Goal: Task Accomplishment & Management: Manage account settings

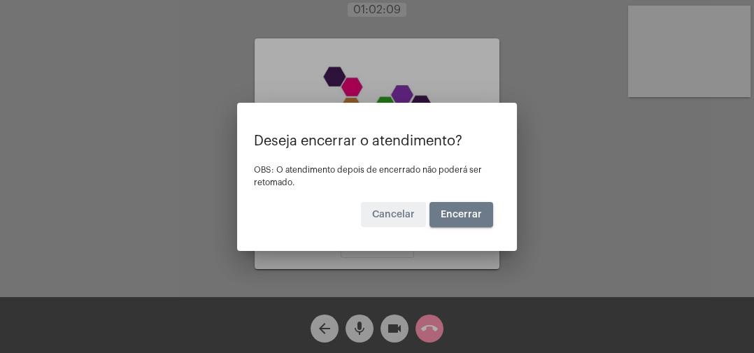
click at [460, 223] on button "Encerrar" at bounding box center [461, 214] width 64 height 25
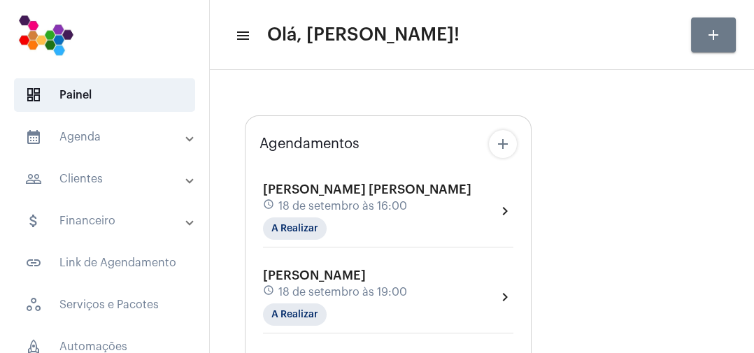
click at [438, 227] on div "[PERSON_NAME] [PERSON_NAME] schedule [DATE] 16:00 A Realizar chevron_right" at bounding box center [388, 211] width 250 height 57
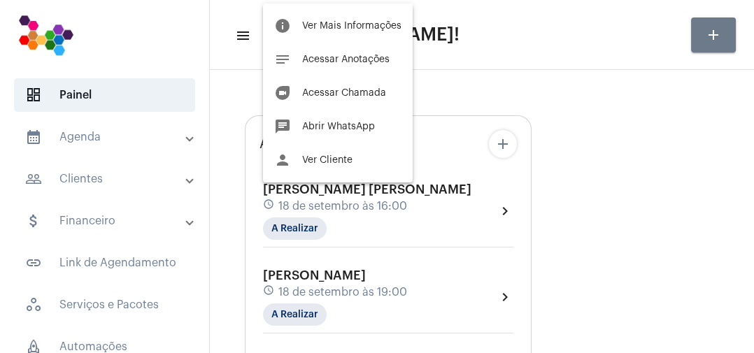
type input "[URL][DOMAIN_NAME]"
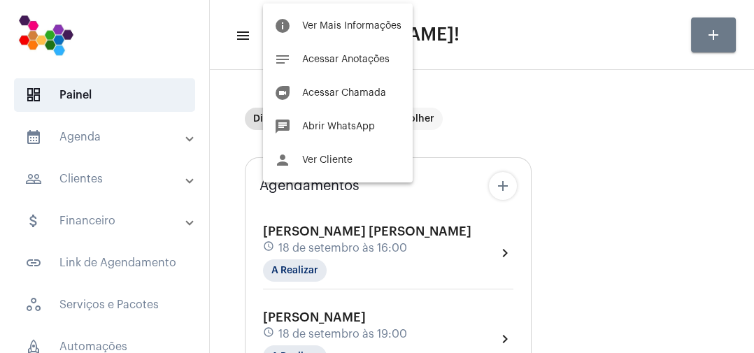
click at [383, 24] on span "Ver Mais Informações" at bounding box center [351, 26] width 99 height 10
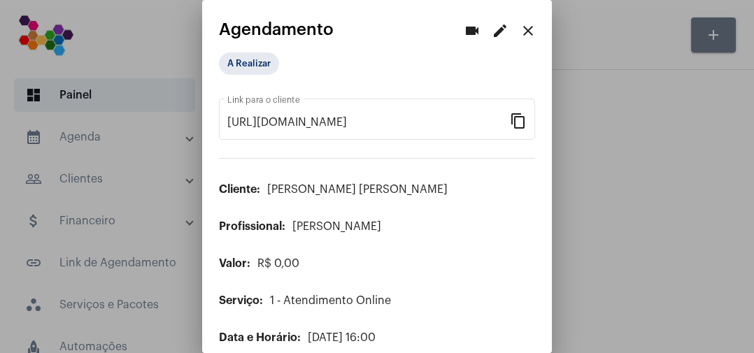
click at [301, 67] on div "A Realizar" at bounding box center [288, 64] width 145 height 28
click at [273, 69] on mat-chip "A Realizar" at bounding box center [249, 63] width 60 height 22
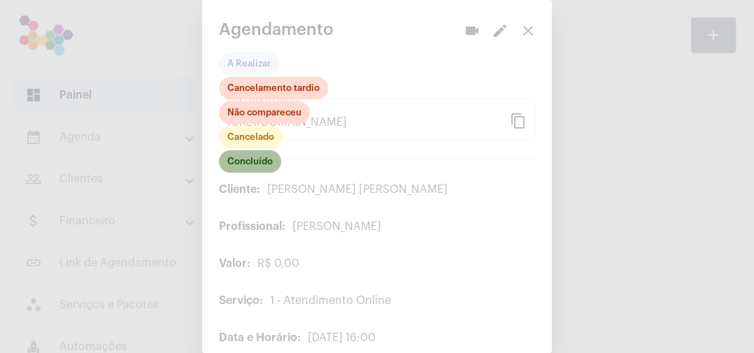
click at [264, 163] on mat-chip "Concluído" at bounding box center [250, 161] width 62 height 22
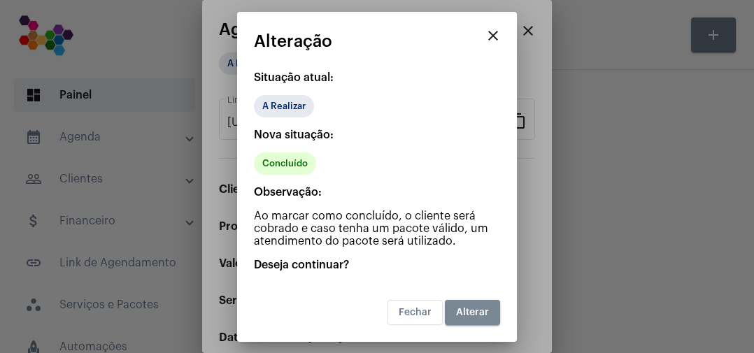
click at [484, 306] on button "Alterar" at bounding box center [472, 312] width 55 height 25
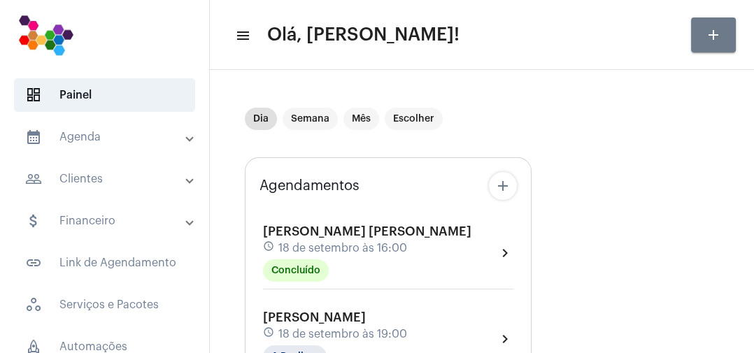
click at [87, 144] on mat-panel-title "calendar_month_outlined Agenda" at bounding box center [106, 137] width 162 height 17
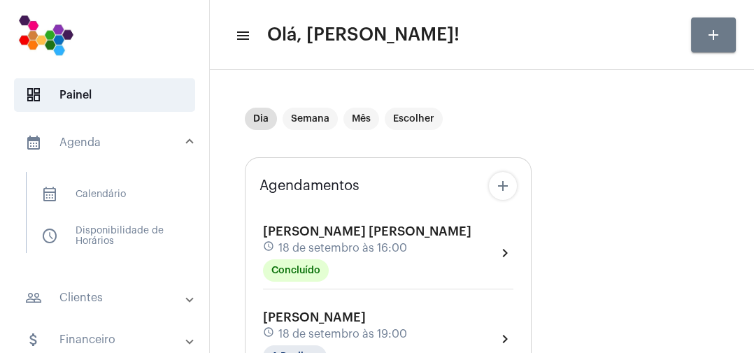
click at [90, 151] on mat-expansion-panel-header "calendar_month_outlined Agenda" at bounding box center [108, 142] width 201 height 45
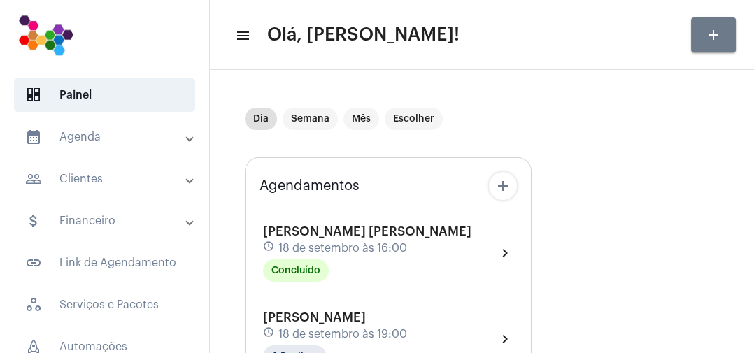
click at [103, 142] on mat-panel-title "calendar_month_outlined Agenda" at bounding box center [106, 137] width 162 height 17
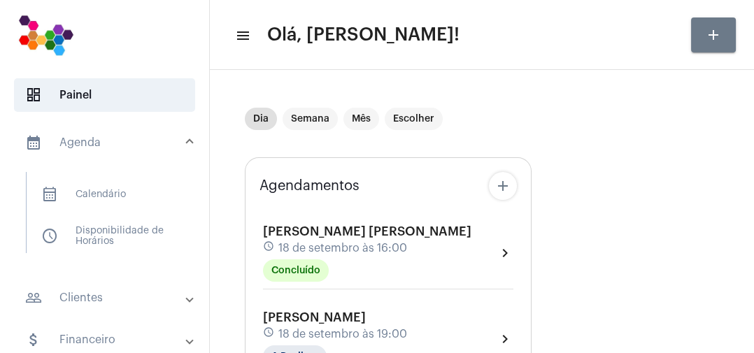
click at [123, 195] on span "calendar_month_outlined Calendário" at bounding box center [104, 195] width 148 height 34
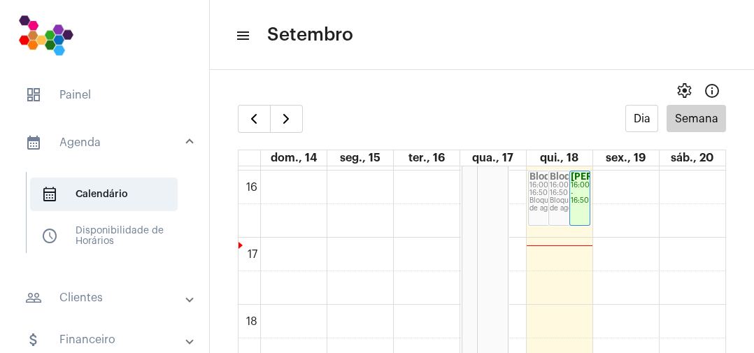
scroll to position [1075, 0]
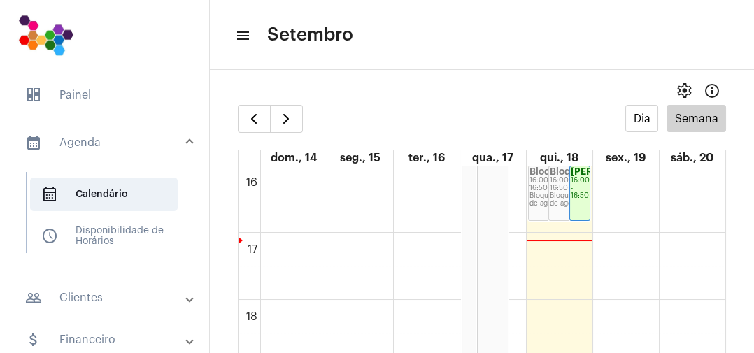
click at [627, 244] on td at bounding box center [492, 250] width 465 height 34
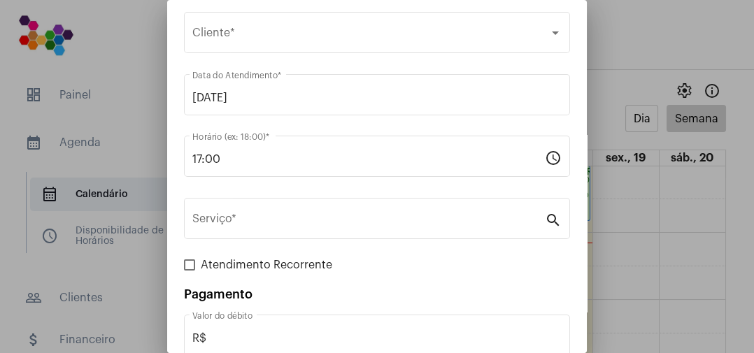
click at [420, 257] on mat-form-field "Serviço * search" at bounding box center [377, 226] width 386 height 62
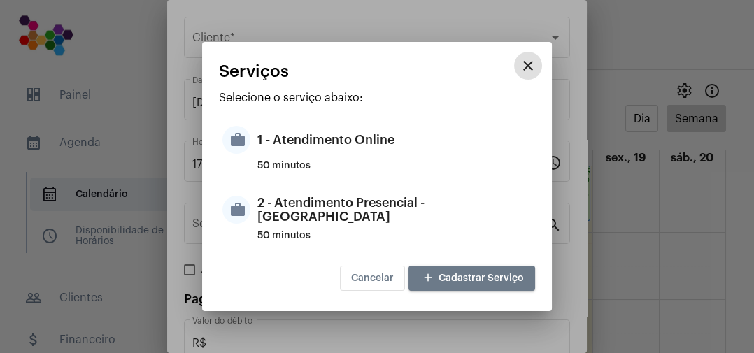
click at [633, 50] on div at bounding box center [377, 176] width 754 height 353
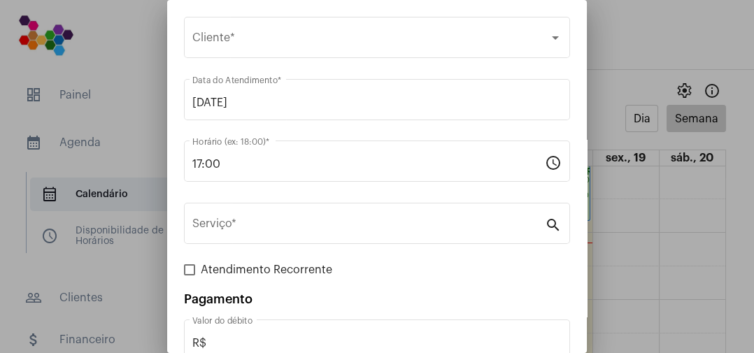
click at [409, 38] on div "Selecione o Cliente" at bounding box center [370, 40] width 357 height 13
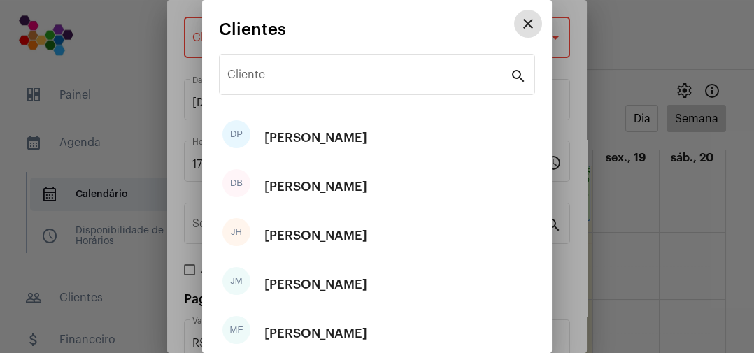
click at [373, 73] on input "Cliente" at bounding box center [368, 77] width 283 height 13
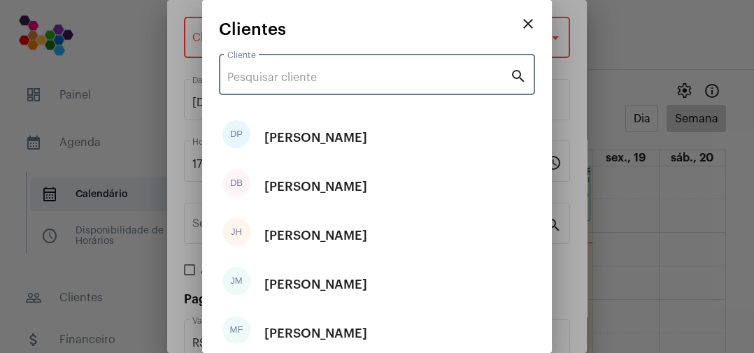
click at [411, 81] on input "Cliente" at bounding box center [368, 77] width 283 height 13
click at [350, 235] on div "[PERSON_NAME]" at bounding box center [315, 236] width 103 height 42
type input "R$ 100"
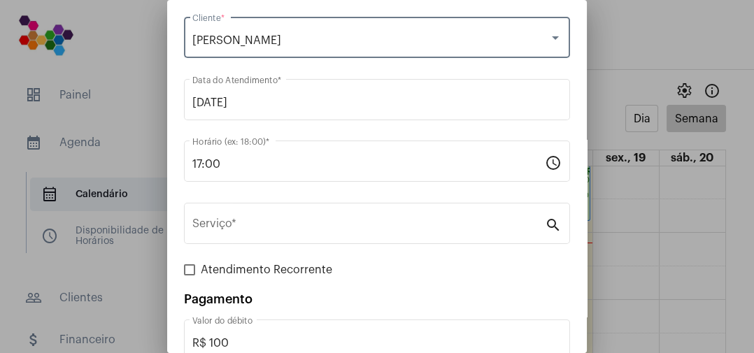
click at [317, 229] on input "Serviço *" at bounding box center [368, 226] width 352 height 13
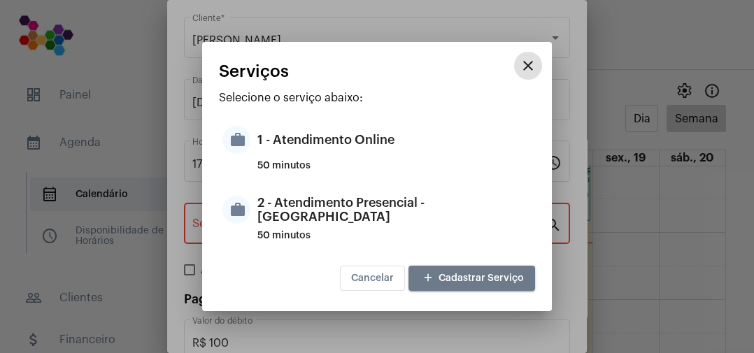
click at [374, 140] on div "1 - Atendimento Online" at bounding box center [394, 140] width 274 height 42
type input "1 - Atendimento Online"
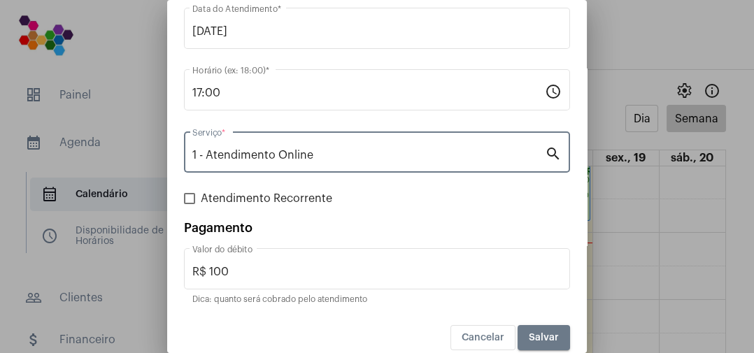
scroll to position [124, 0]
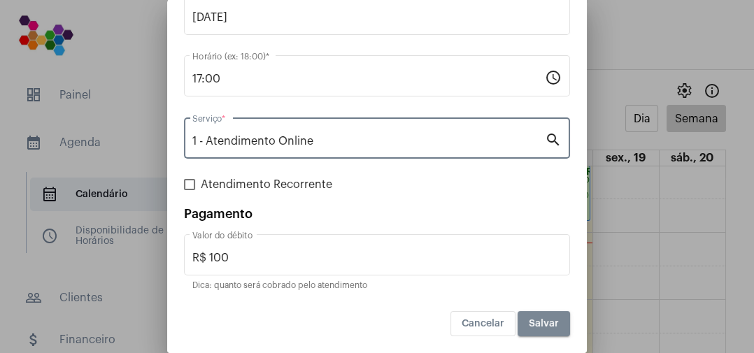
click at [550, 327] on span "Salvar" at bounding box center [544, 324] width 30 height 10
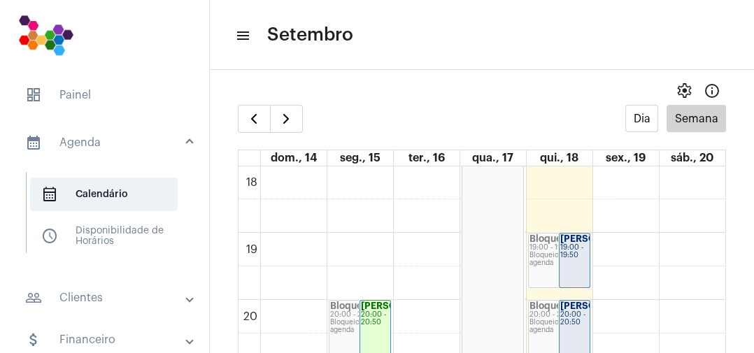
scroll to position [1210, 0]
click at [576, 270] on link "[PERSON_NAME]... 19:00 - 19:50" at bounding box center [574, 259] width 31 height 55
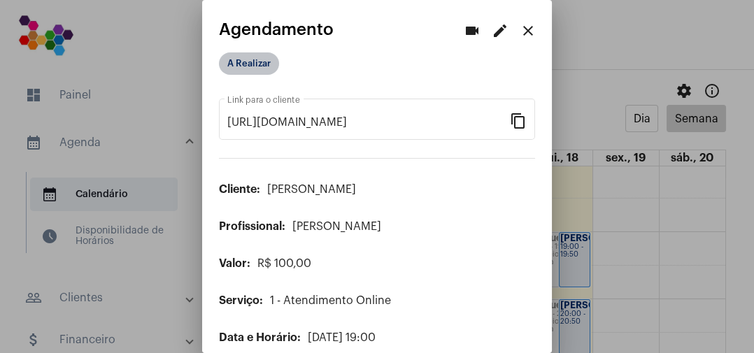
click at [273, 69] on mat-chip "A Realizar" at bounding box center [249, 63] width 60 height 22
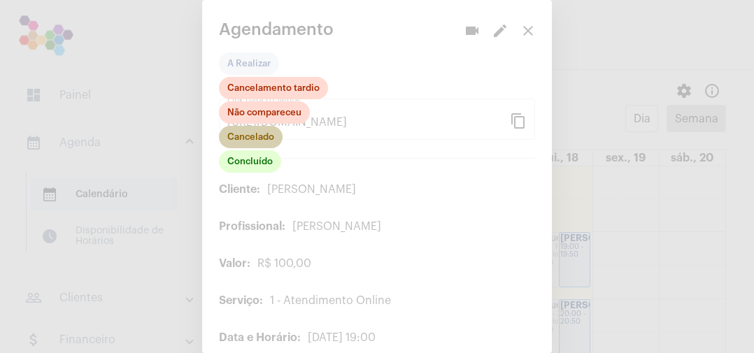
click at [266, 138] on mat-chip "Cancelado" at bounding box center [251, 137] width 64 height 22
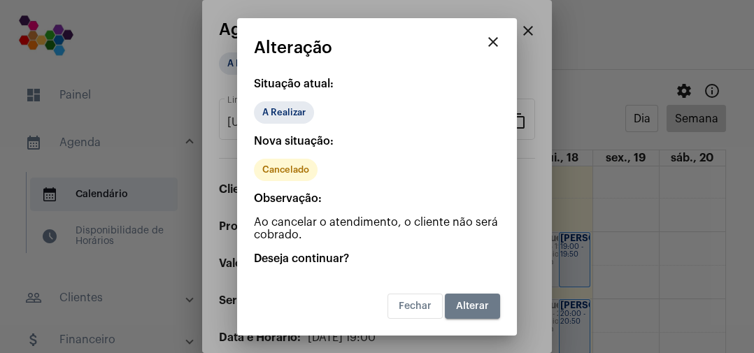
click at [485, 310] on span "Alterar" at bounding box center [472, 306] width 33 height 10
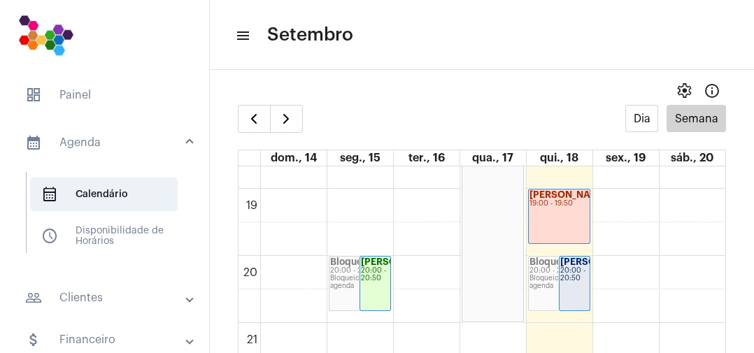
scroll to position [1252, 0]
click at [610, 333] on td at bounding box center [492, 341] width 465 height 34
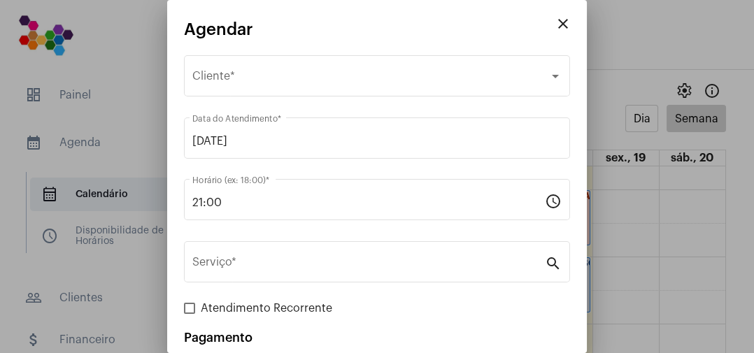
click at [609, 322] on div at bounding box center [377, 176] width 754 height 353
click at [606, 316] on td at bounding box center [492, 308] width 465 height 34
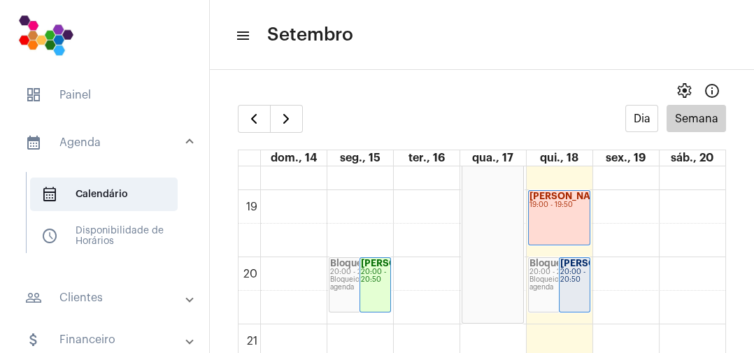
click at [608, 315] on td at bounding box center [492, 308] width 465 height 34
click at [580, 289] on link "[PERSON_NAME] 20:00 - 20:50" at bounding box center [574, 284] width 31 height 55
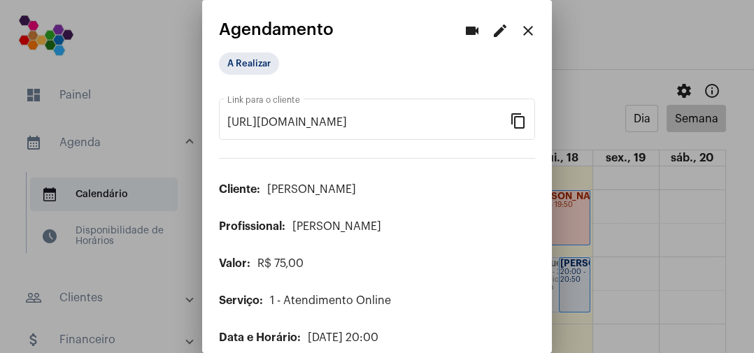
click at [522, 33] on mat-icon "close" at bounding box center [528, 30] width 17 height 17
